Goal: Find specific page/section: Find specific page/section

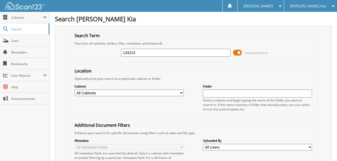
type input "134223"
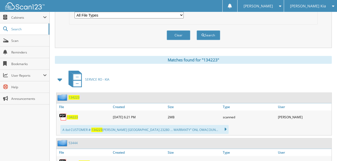
scroll to position [184, 0]
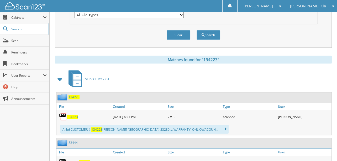
click at [72, 114] on span "134223" at bounding box center [72, 116] width 11 height 4
